Goal: Understand process/instructions: Learn how to perform a task or action

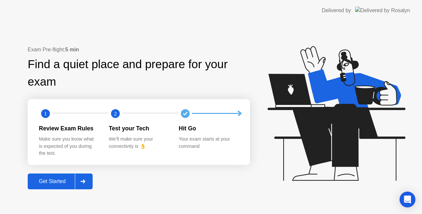
click at [88, 183] on div at bounding box center [83, 181] width 16 height 15
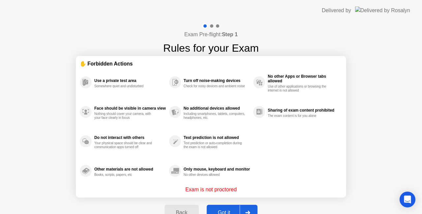
click at [247, 210] on div at bounding box center [248, 212] width 16 height 15
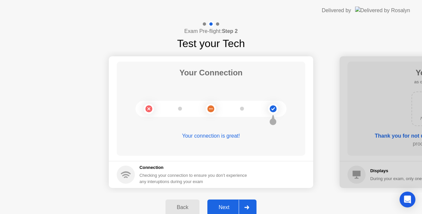
click at [244, 205] on div at bounding box center [247, 207] width 16 height 15
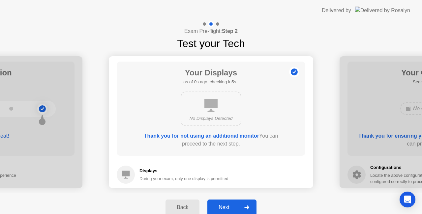
click at [245, 206] on icon at bounding box center [246, 208] width 5 height 4
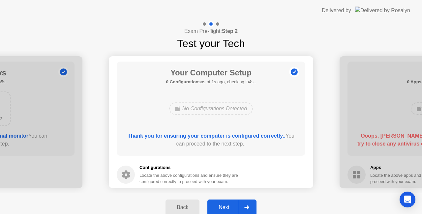
click at [245, 206] on icon at bounding box center [246, 208] width 5 height 4
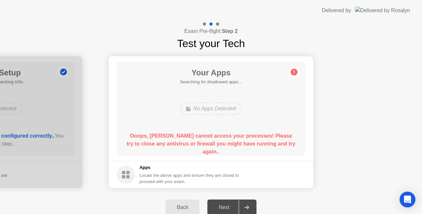
click at [233, 106] on div "No Apps Detected" at bounding box center [211, 109] width 62 height 13
click at [233, 205] on div "Next" at bounding box center [223, 208] width 29 height 6
click at [169, 202] on button "Back" at bounding box center [183, 208] width 34 height 16
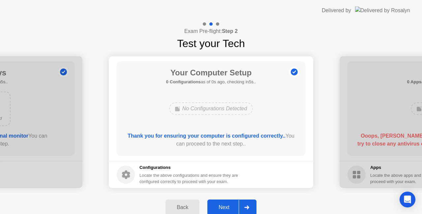
click at [232, 205] on div "Next" at bounding box center [223, 208] width 29 height 6
